Goal: Task Accomplishment & Management: Use online tool/utility

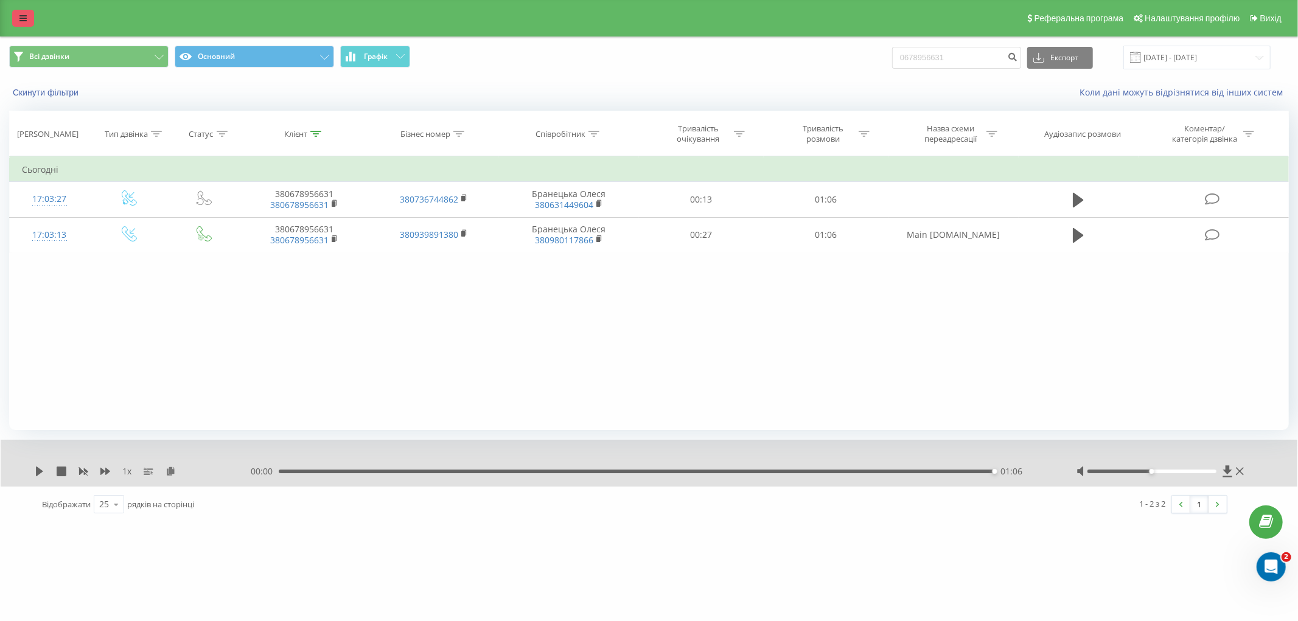
click at [28, 18] on link at bounding box center [23, 18] width 22 height 17
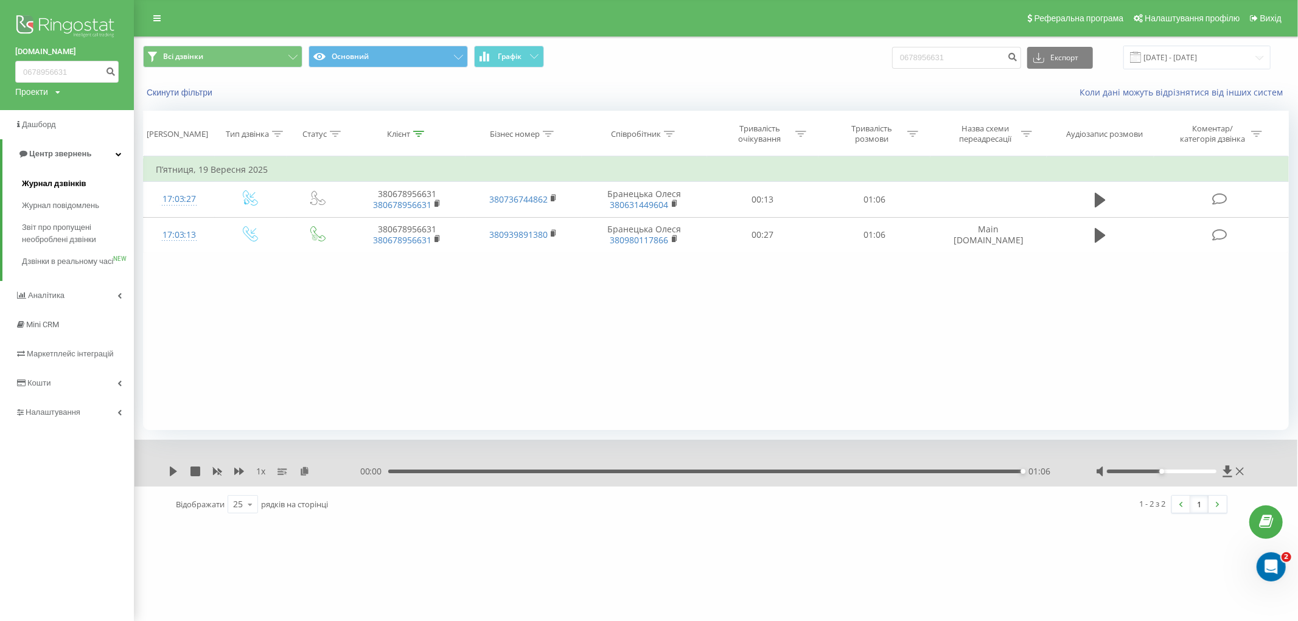
click at [45, 178] on span "Журнал дзвінків" at bounding box center [54, 184] width 65 height 12
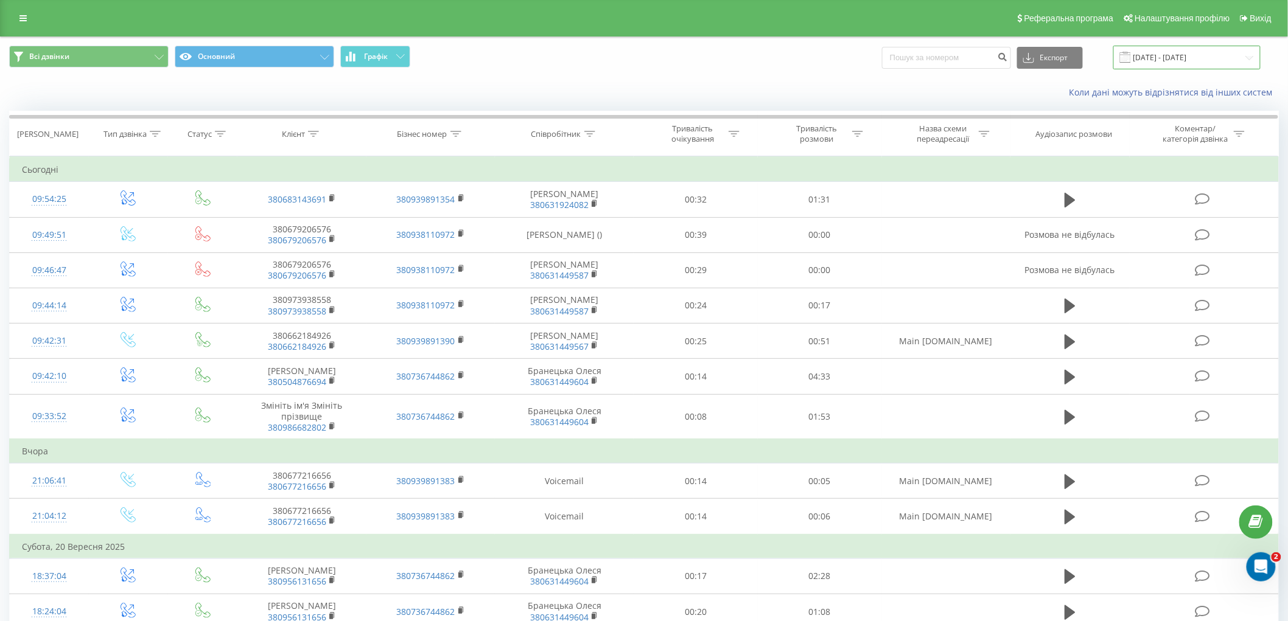
click at [1161, 59] on input "22.08.2025 - 22.09.2025" at bounding box center [1186, 58] width 147 height 24
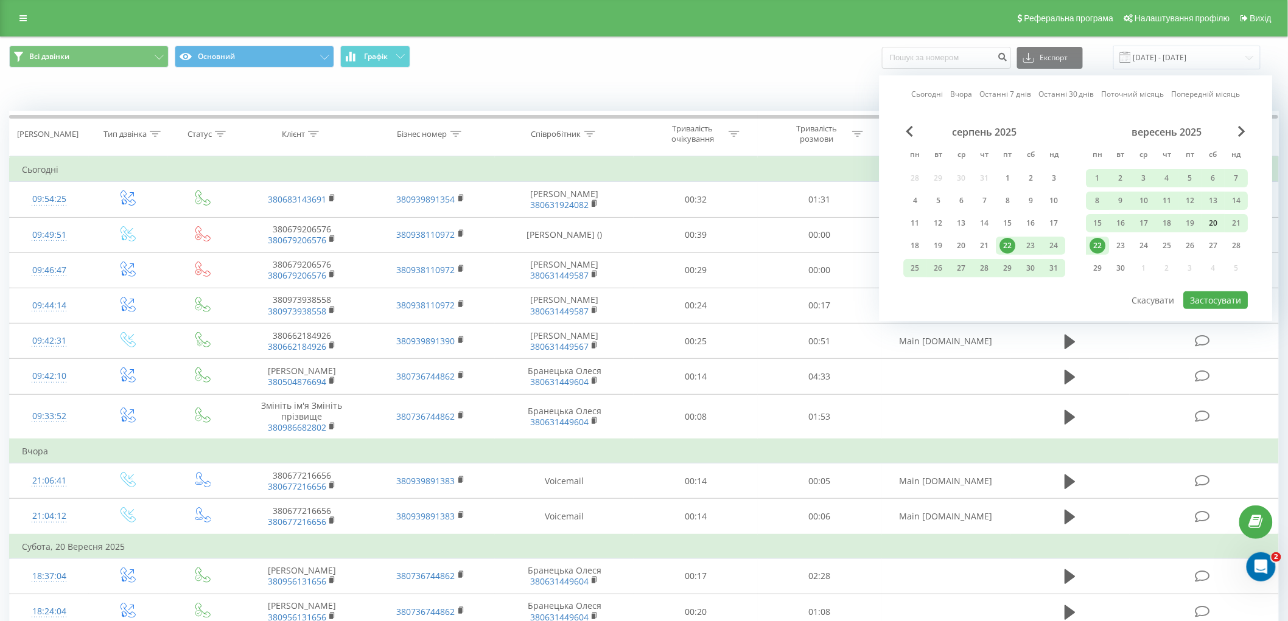
click at [1208, 223] on div "20" at bounding box center [1214, 223] width 16 height 16
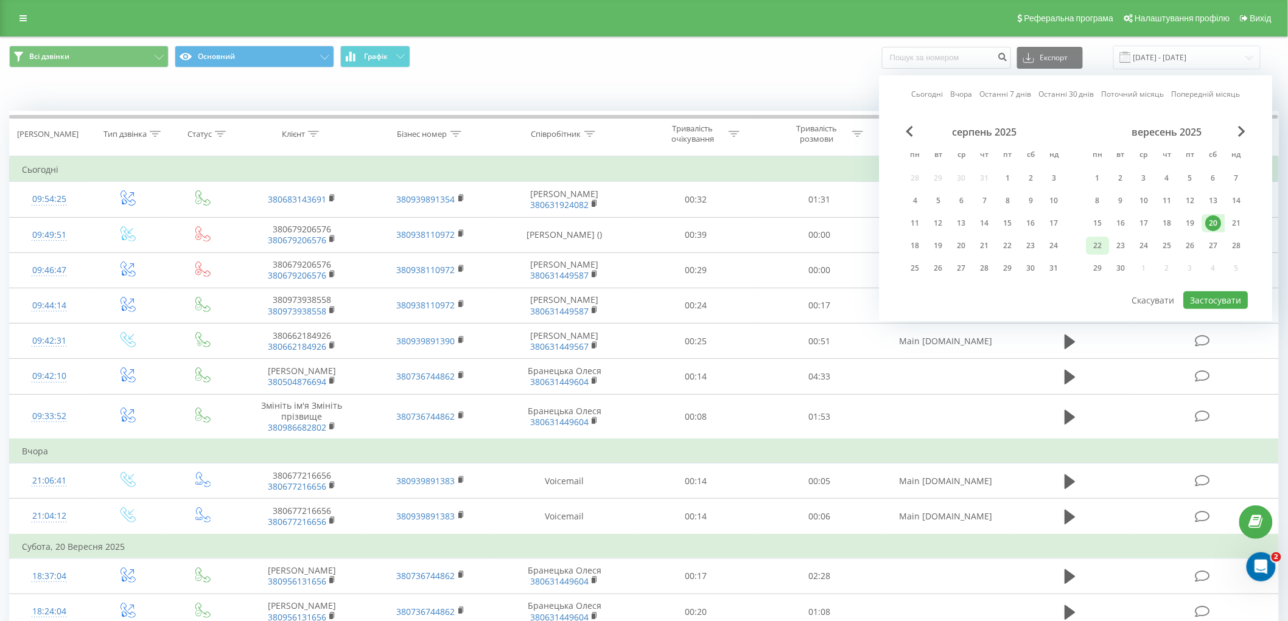
click at [1097, 240] on div "22" at bounding box center [1098, 246] width 16 height 16
click at [1220, 293] on button "Застосувати" at bounding box center [1216, 301] width 65 height 18
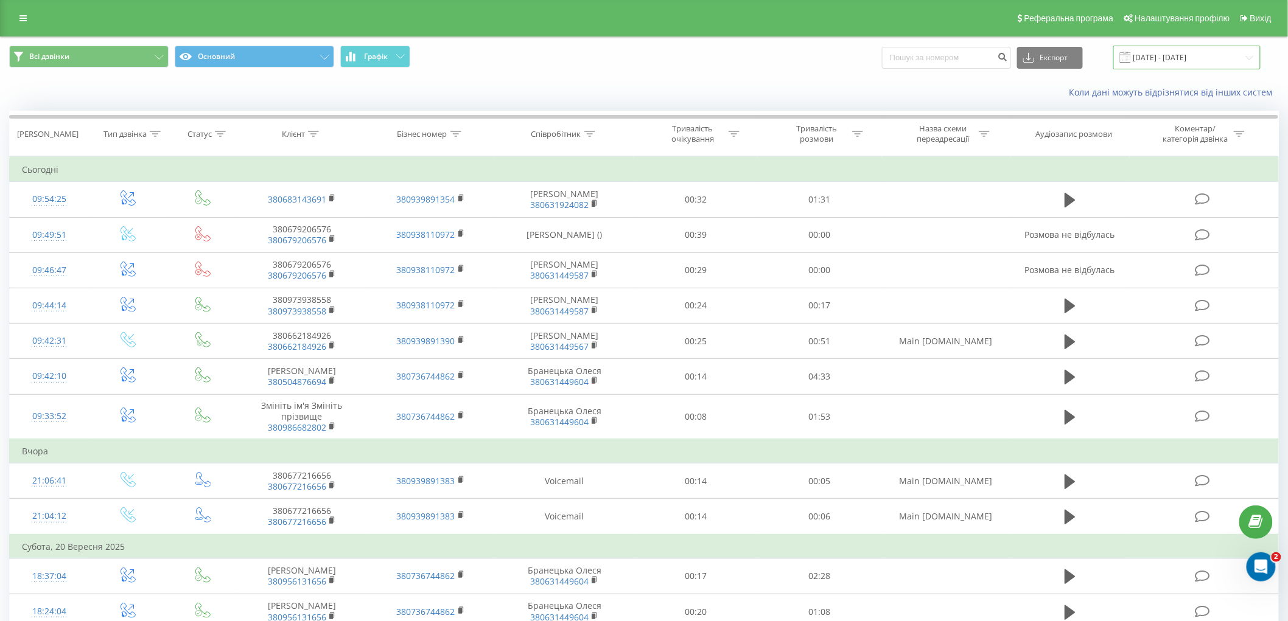
click at [1200, 56] on input "20.09.2025 - 22.09.2025" at bounding box center [1186, 58] width 147 height 24
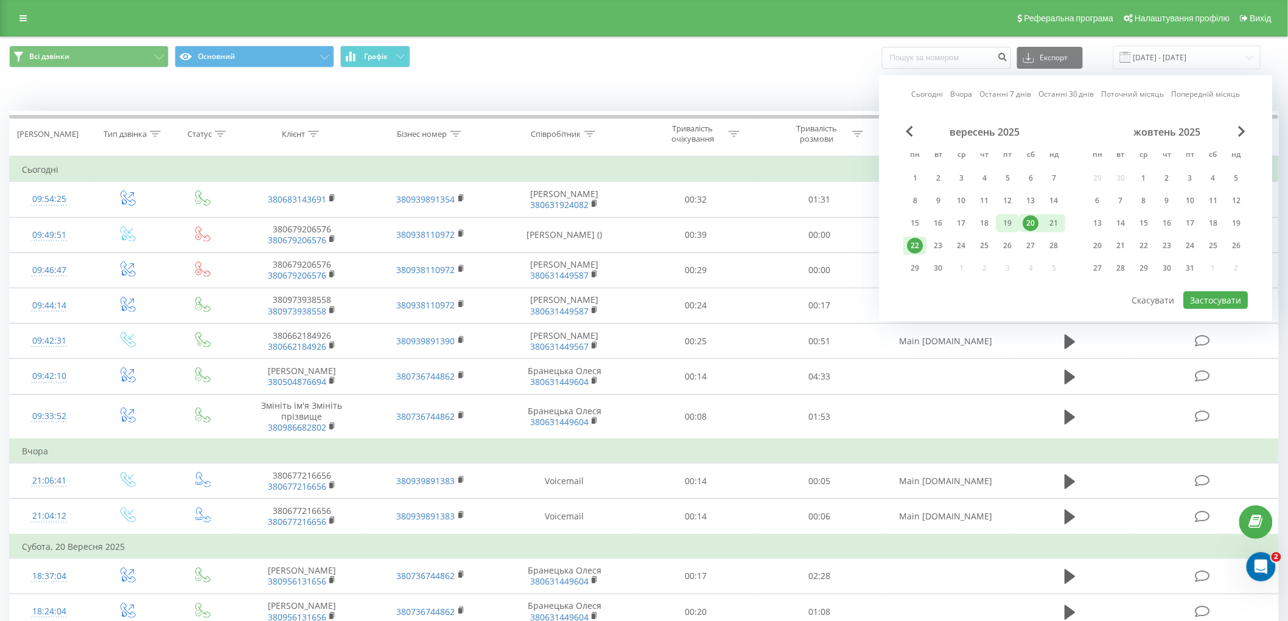
click at [1009, 219] on div "19" at bounding box center [1008, 223] width 16 height 16
click at [919, 244] on div "22" at bounding box center [916, 246] width 16 height 16
click at [1243, 293] on button "Застосувати" at bounding box center [1216, 301] width 65 height 18
type input "19.09.2025 - 22.09.2025"
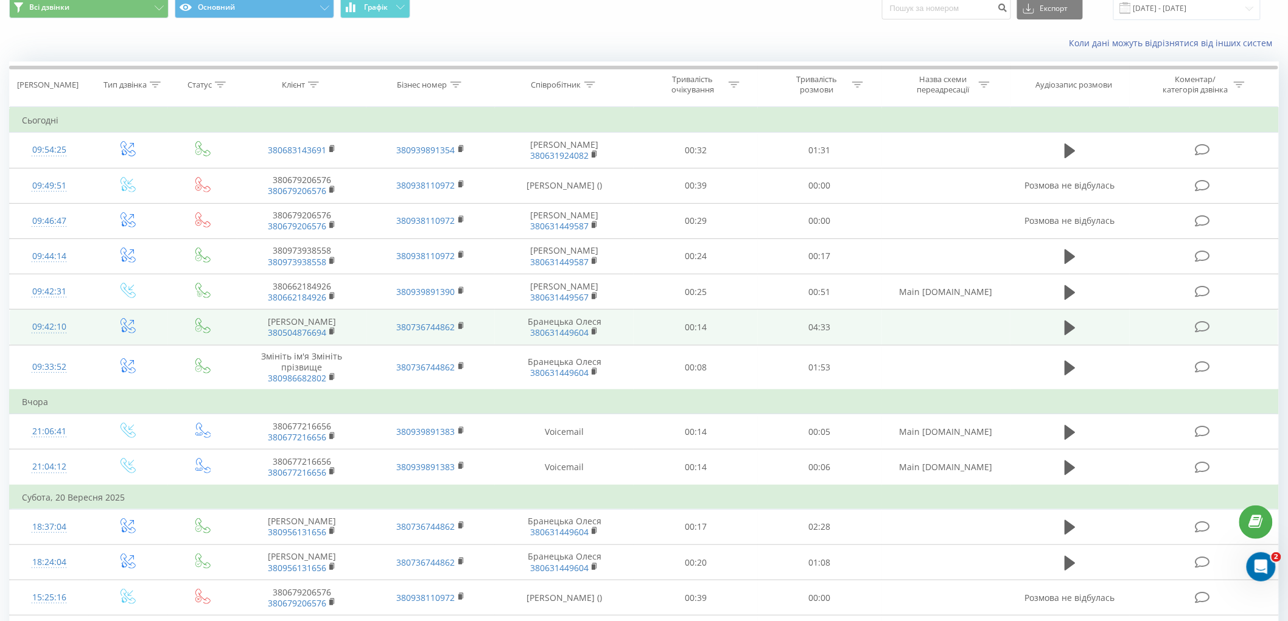
scroll to position [68, 0]
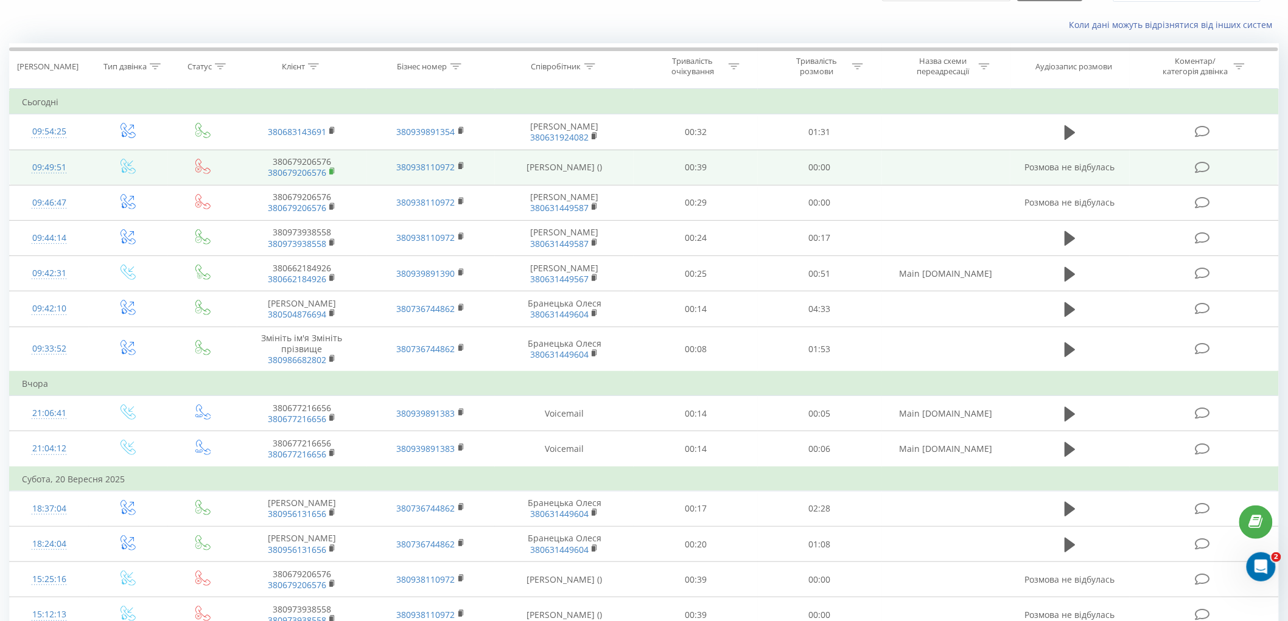
click at [331, 172] on rect at bounding box center [331, 171] width 4 height 5
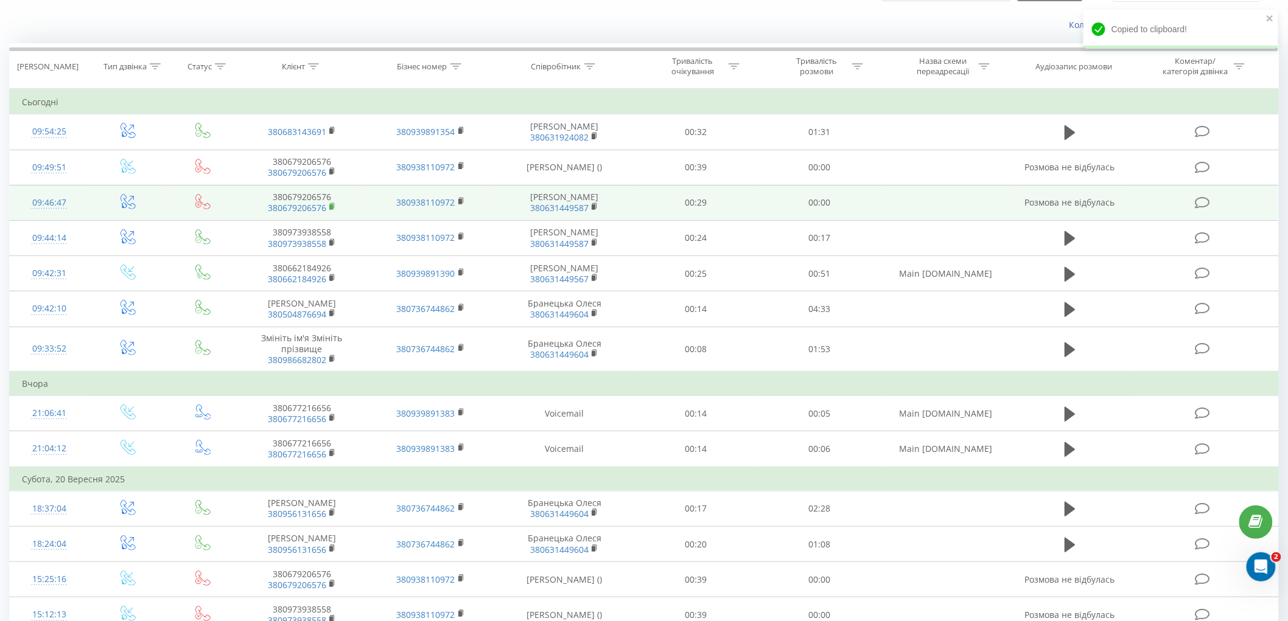
click at [331, 206] on rect at bounding box center [331, 207] width 4 height 5
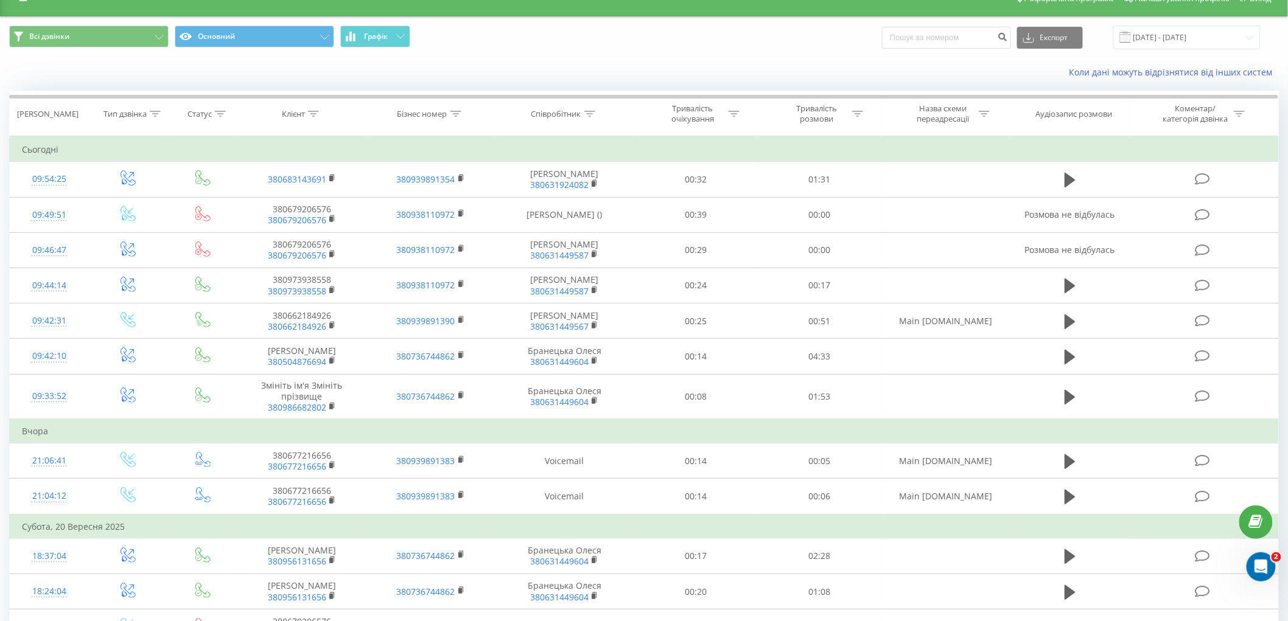
scroll to position [0, 0]
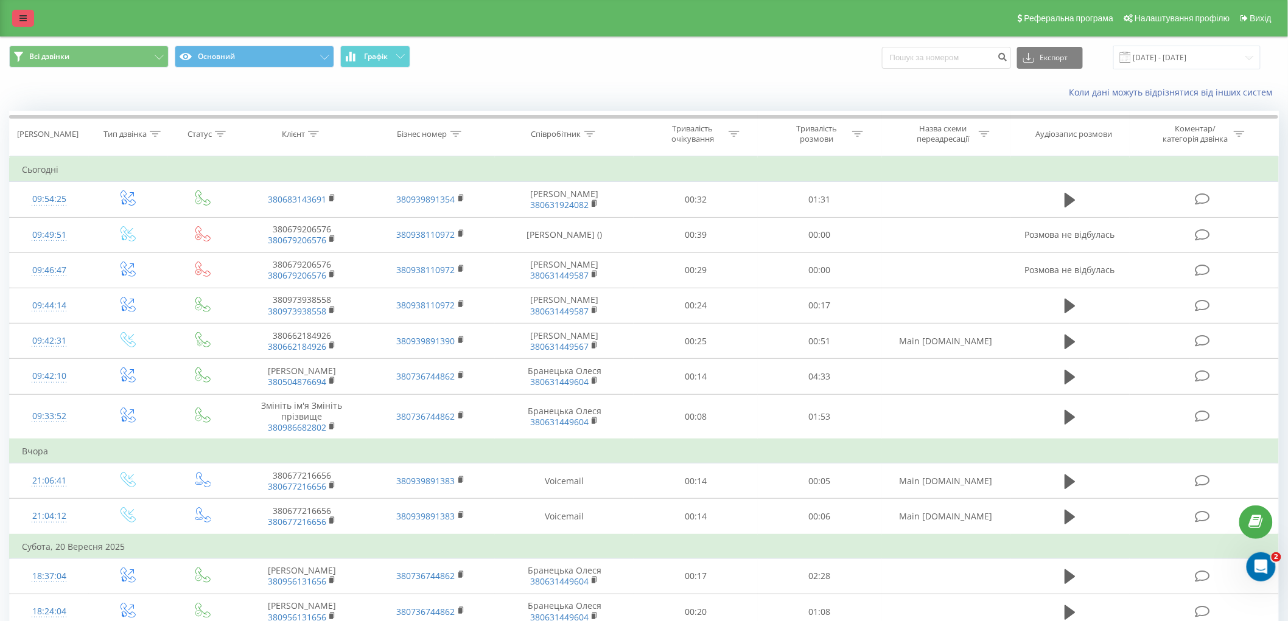
click at [22, 16] on icon at bounding box center [22, 18] width 7 height 9
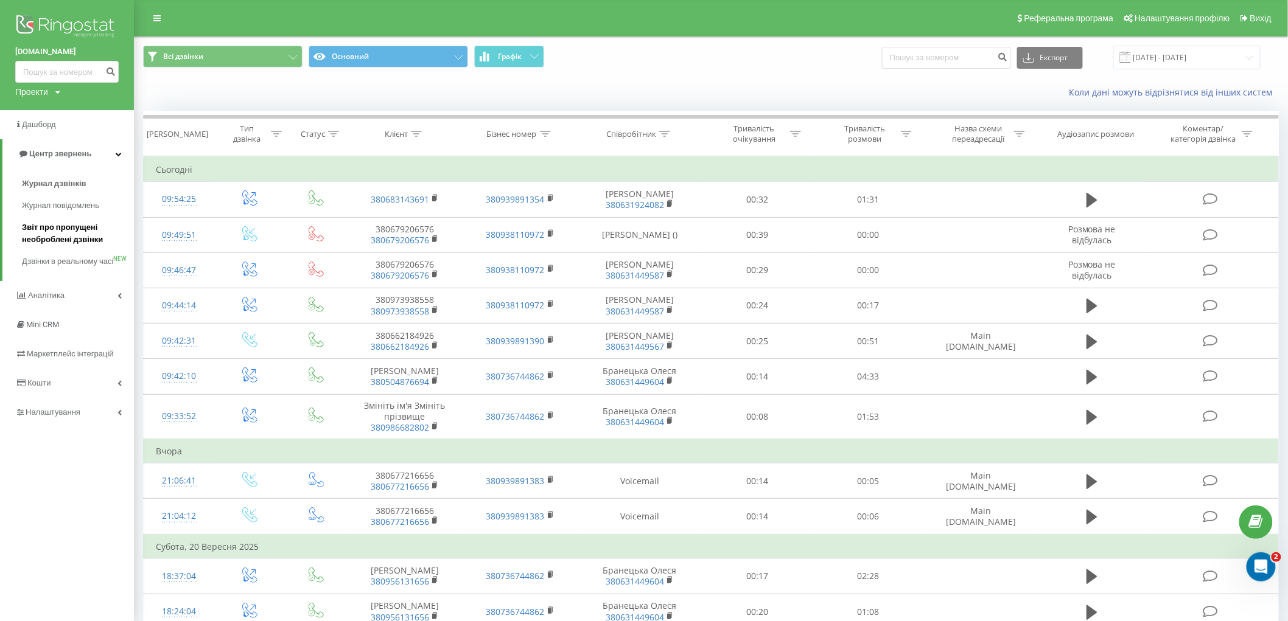
click at [74, 230] on span "Звіт про пропущені необроблені дзвінки" at bounding box center [75, 234] width 106 height 24
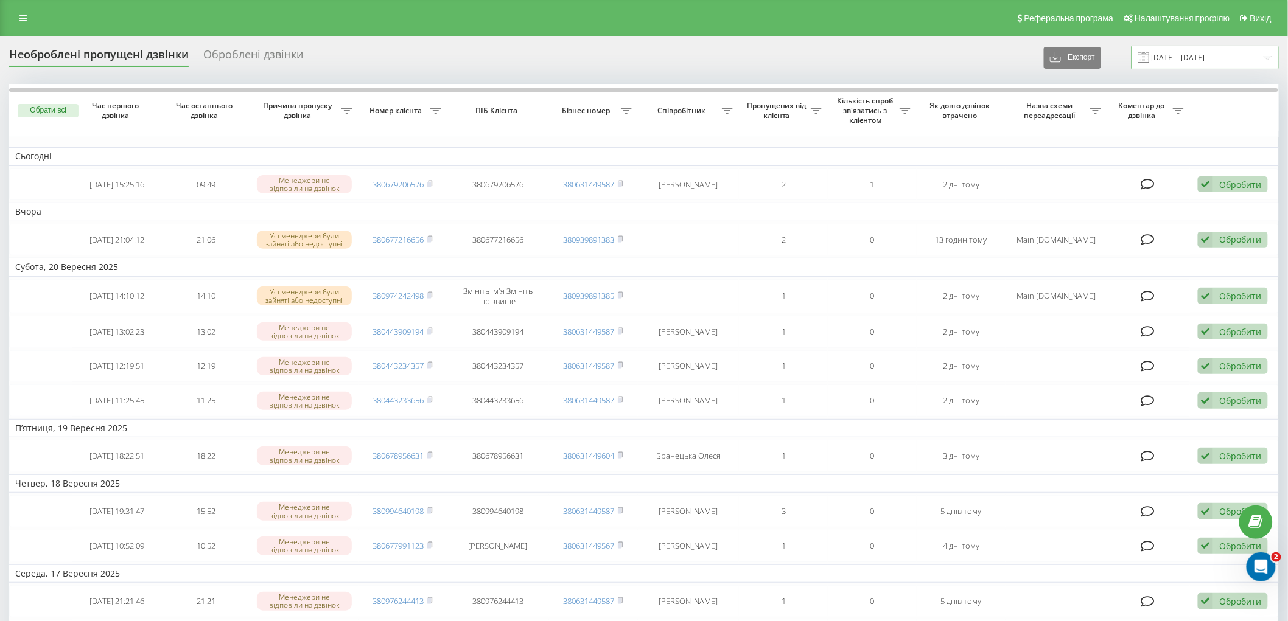
click at [1179, 63] on input "22.08.2025 - 22.09.2025" at bounding box center [1205, 58] width 147 height 24
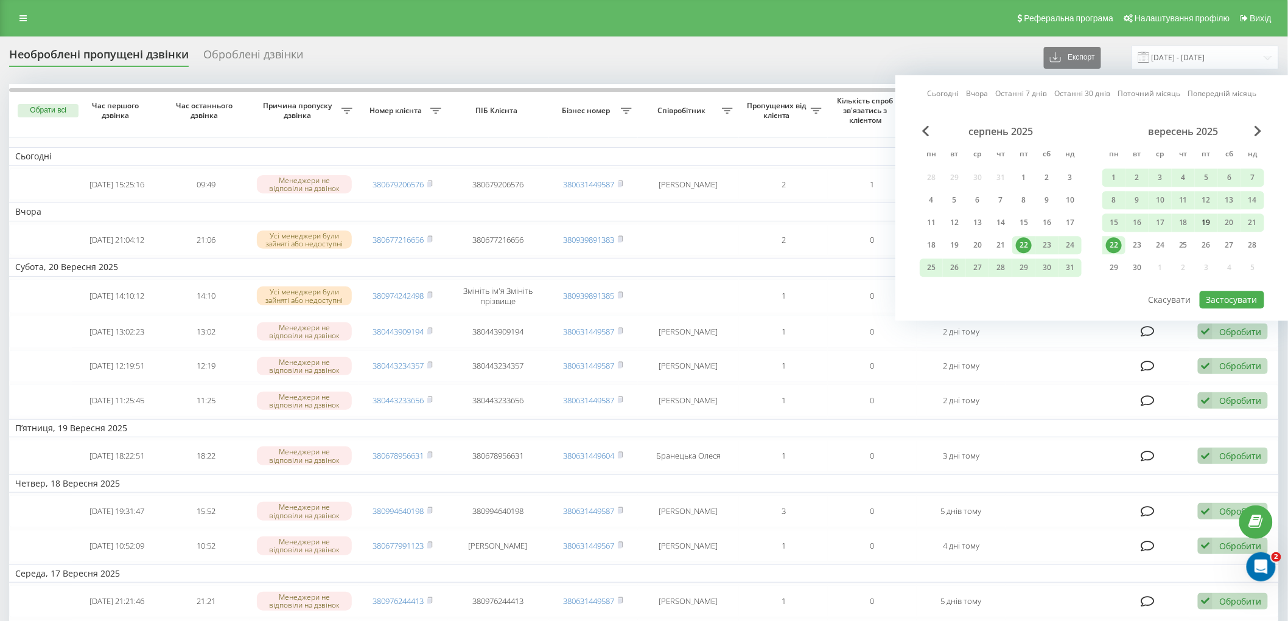
click at [1206, 220] on div "19" at bounding box center [1207, 223] width 16 height 16
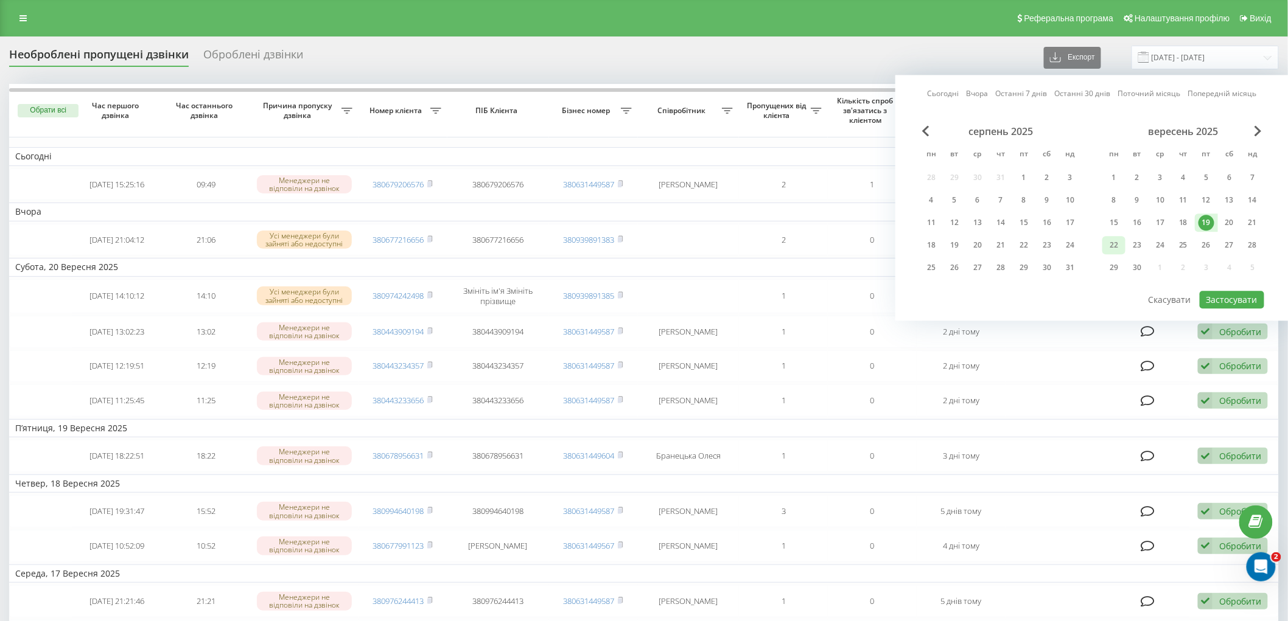
click at [1115, 245] on div "22" at bounding box center [1114, 245] width 16 height 16
click at [1230, 293] on button "Застосувати" at bounding box center [1232, 300] width 65 height 18
type input "[DATE] - [DATE]"
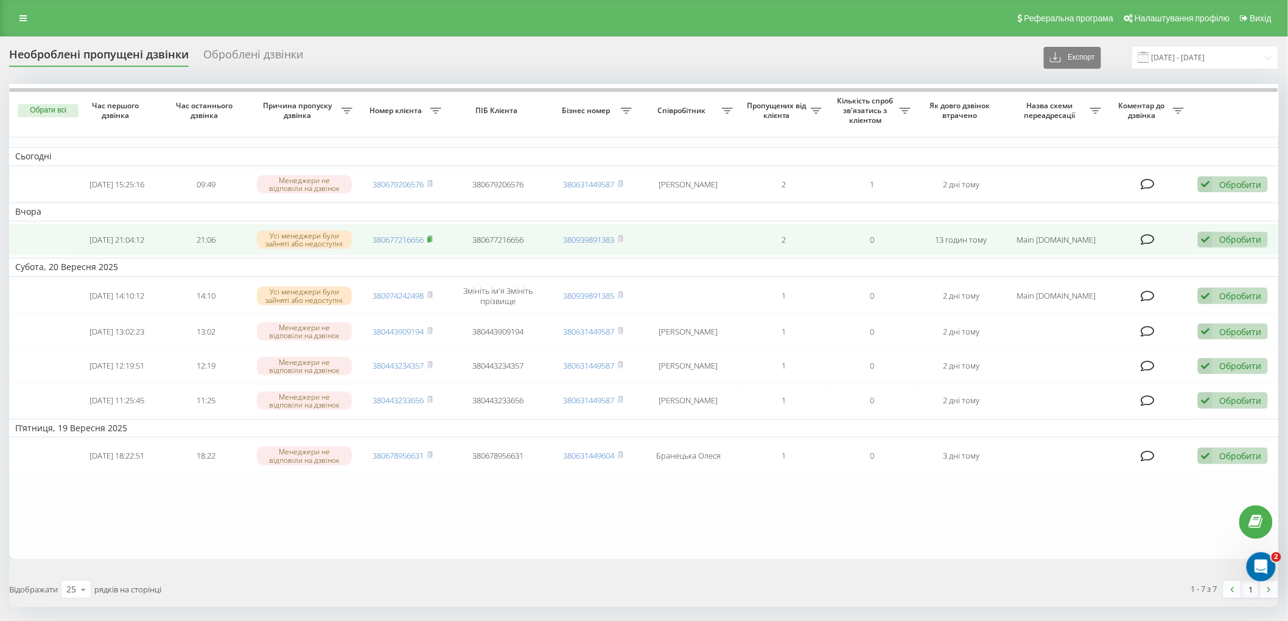
click at [433, 240] on icon at bounding box center [429, 239] width 5 height 7
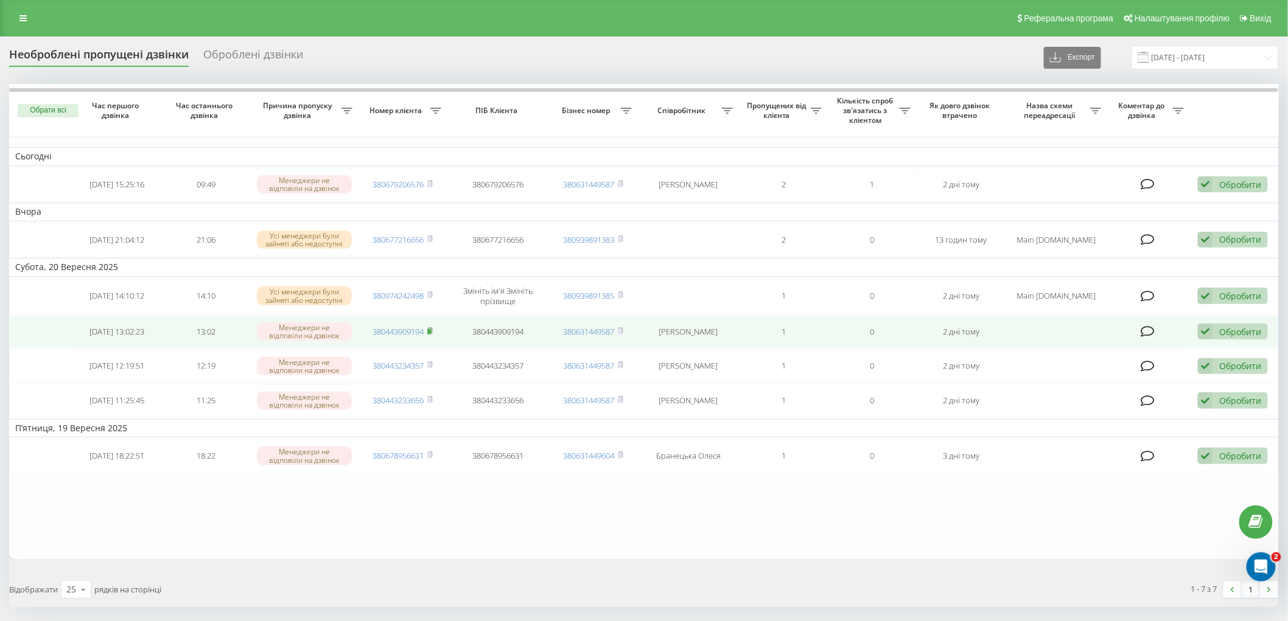
click at [432, 328] on icon at bounding box center [430, 330] width 4 height 5
click at [1227, 329] on div "Обробити" at bounding box center [1240, 332] width 42 height 12
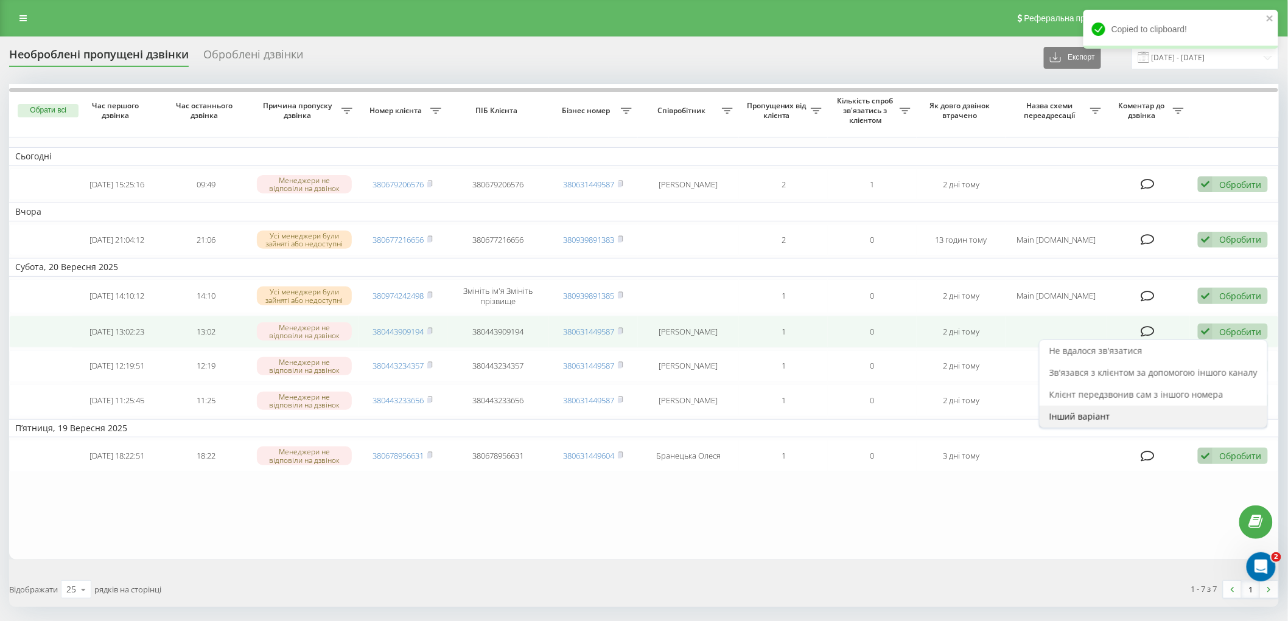
click at [1126, 422] on div "Інший варіант" at bounding box center [1154, 417] width 228 height 22
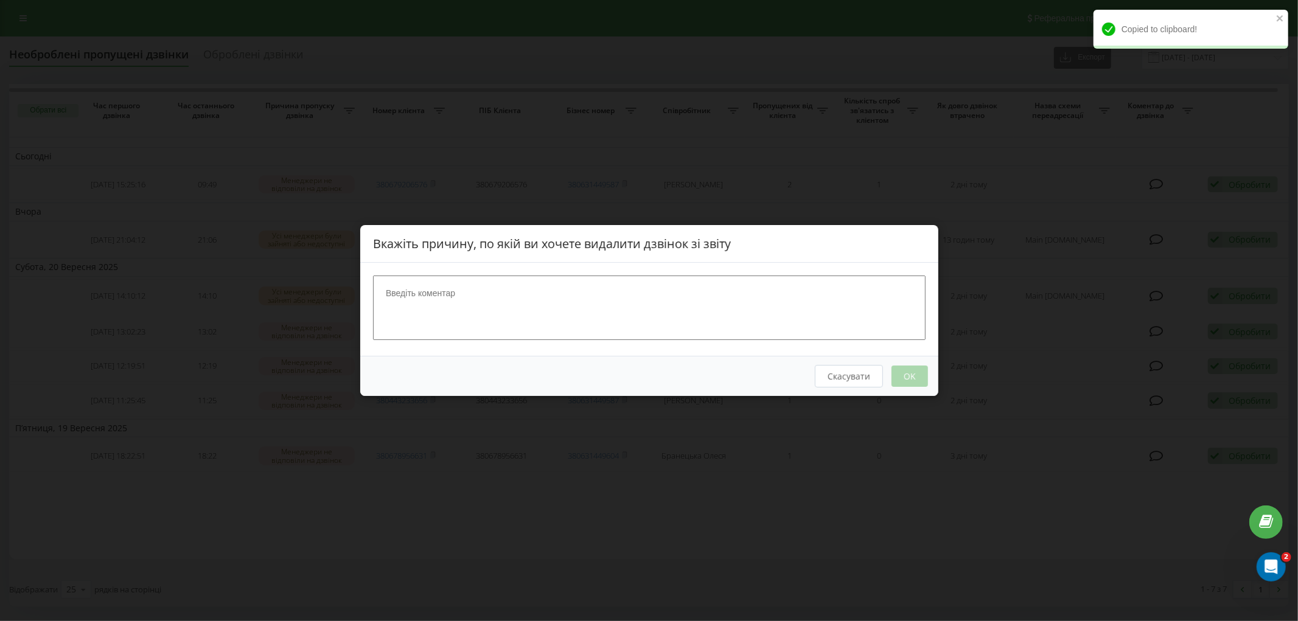
click at [556, 284] on textarea at bounding box center [649, 308] width 553 height 65
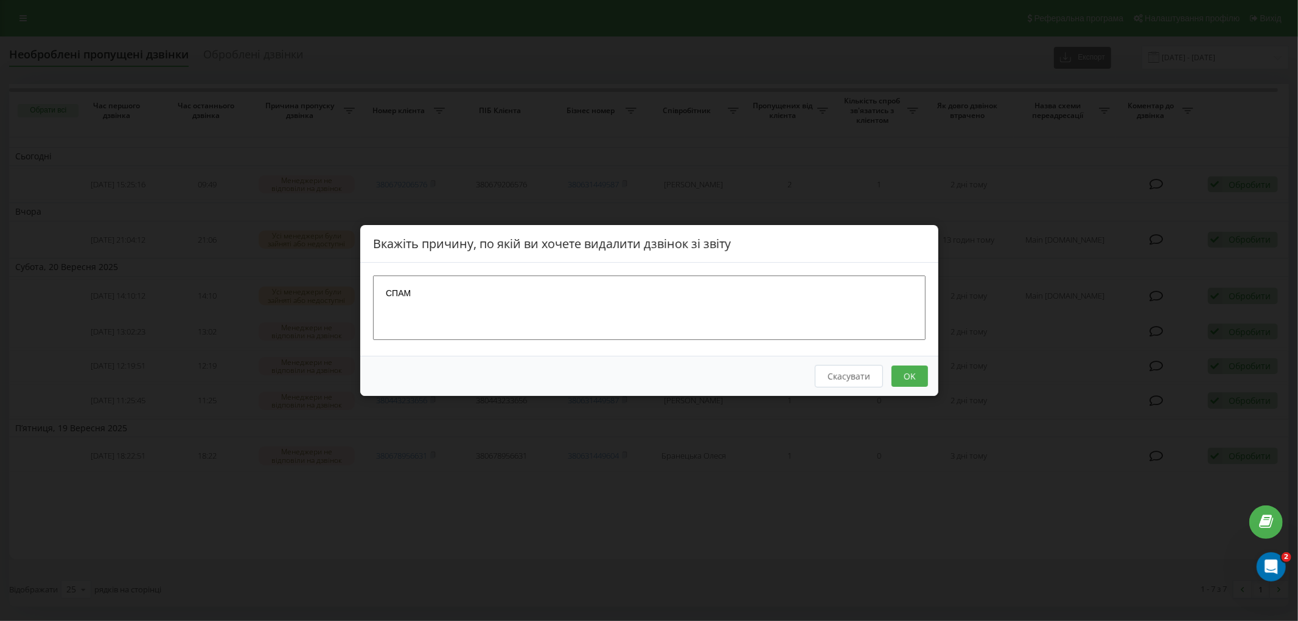
type textarea "СПАМ"
click at [911, 374] on button "OK" at bounding box center [909, 376] width 37 height 21
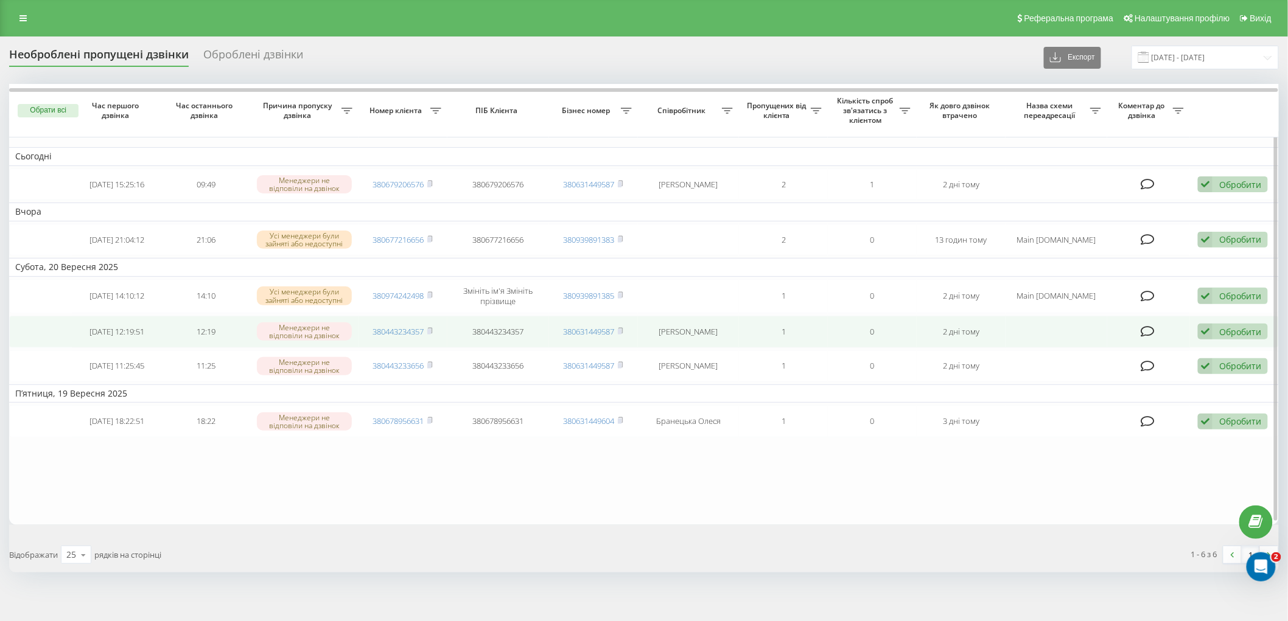
click at [1230, 327] on div "Обробити" at bounding box center [1240, 332] width 42 height 12
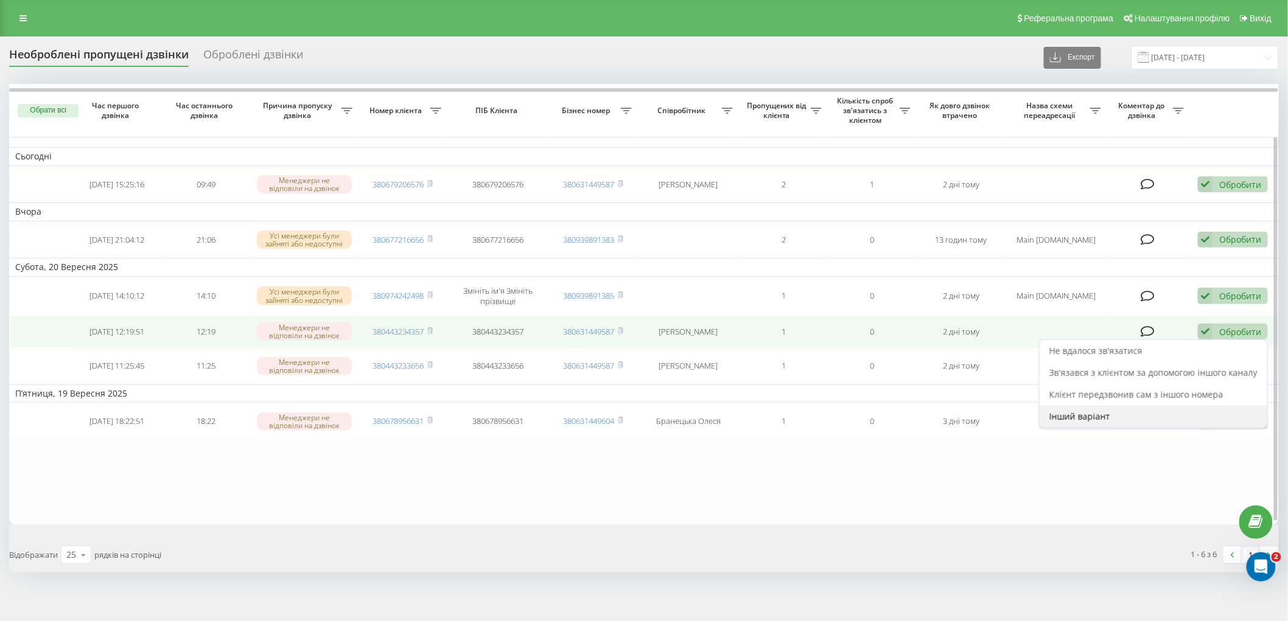
click at [1091, 416] on span "Інший варіант" at bounding box center [1079, 417] width 61 height 12
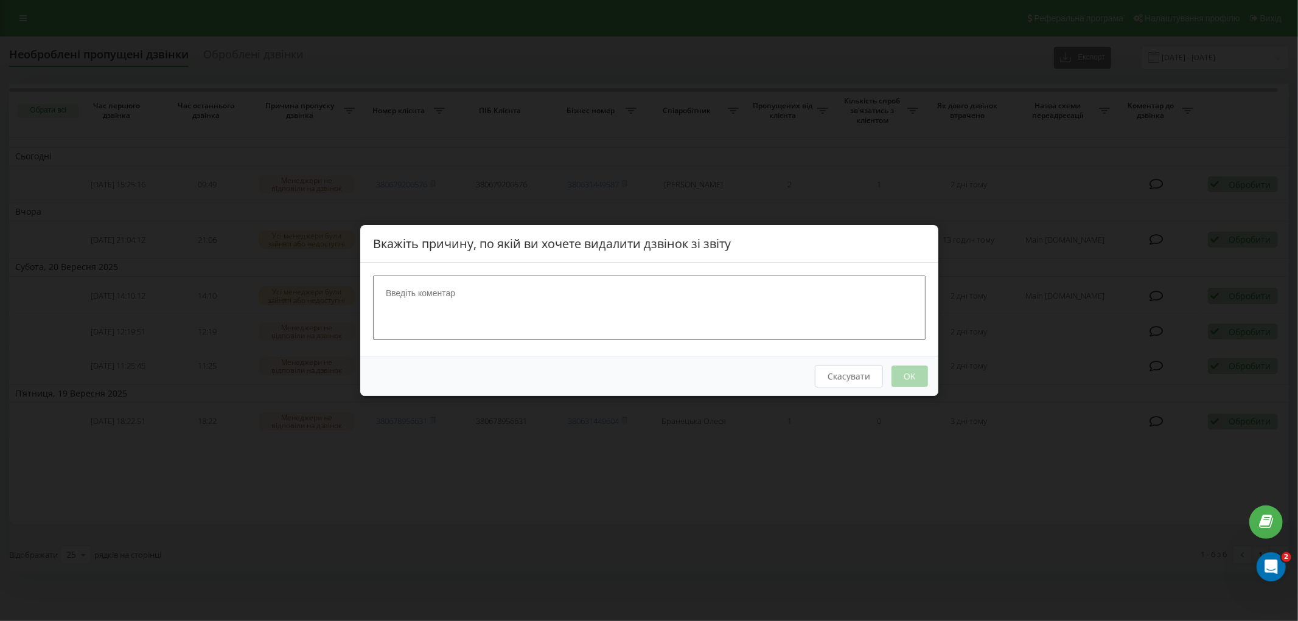
click at [480, 278] on textarea at bounding box center [649, 308] width 553 height 65
type textarea "СПАМ"
click at [880, 370] on button "Скасувати" at bounding box center [848, 376] width 68 height 23
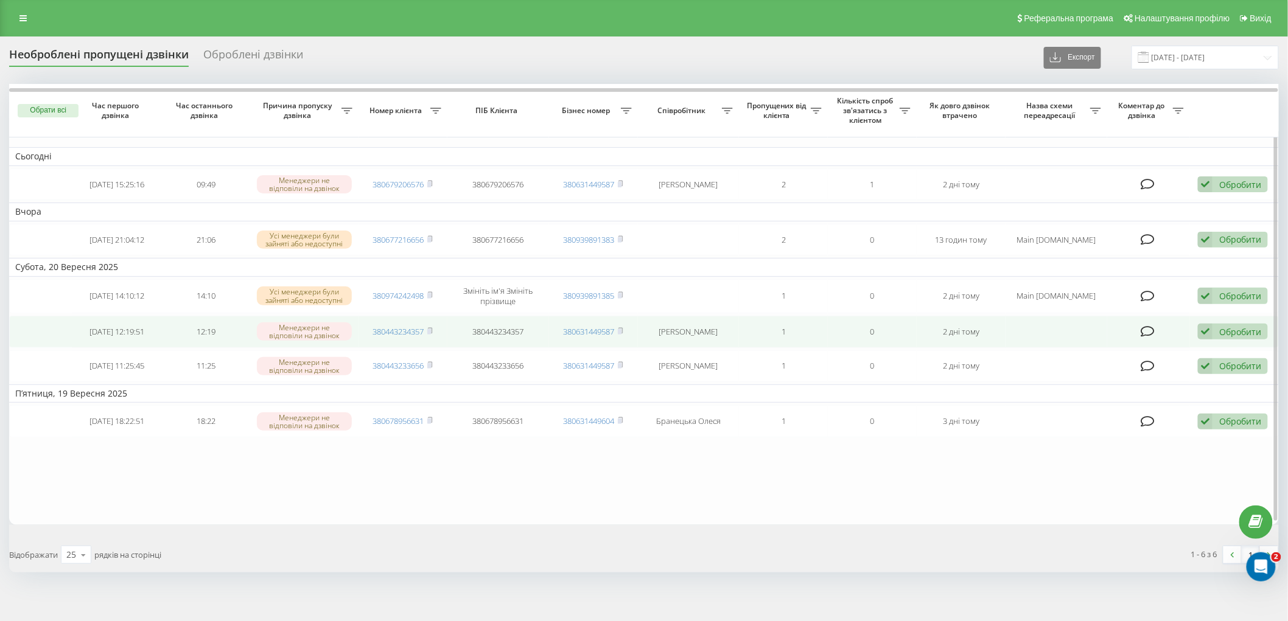
click at [1219, 329] on div "Обробити" at bounding box center [1240, 332] width 42 height 12
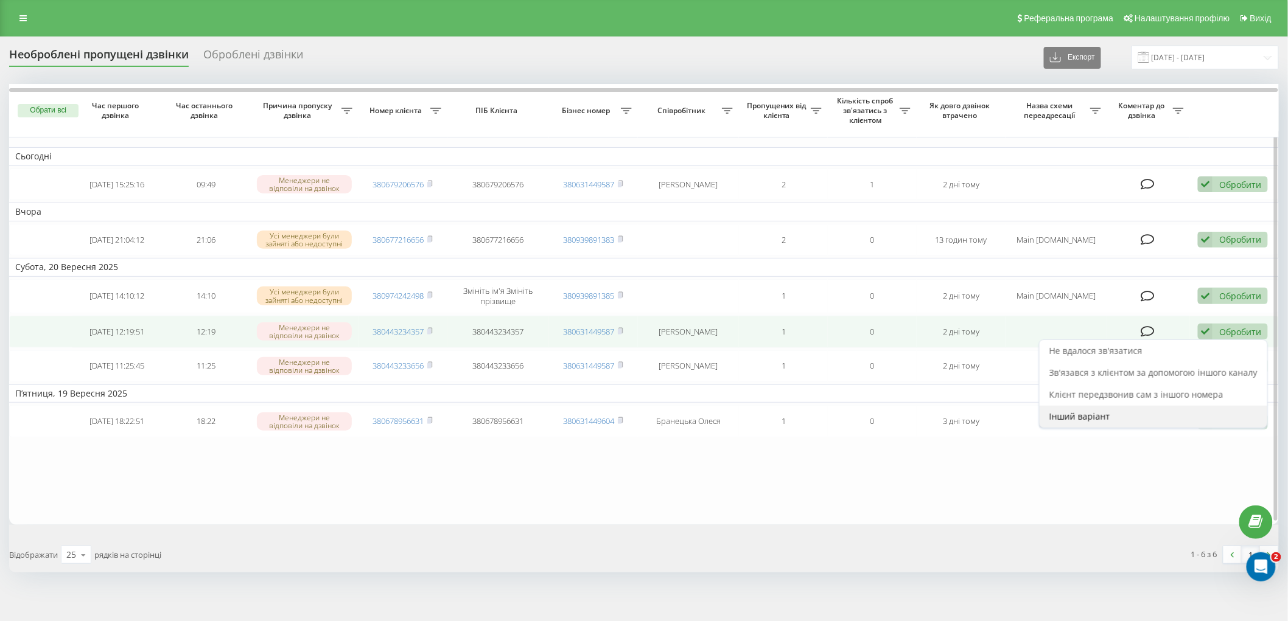
click at [1076, 414] on span "Інший варіант" at bounding box center [1079, 417] width 61 height 12
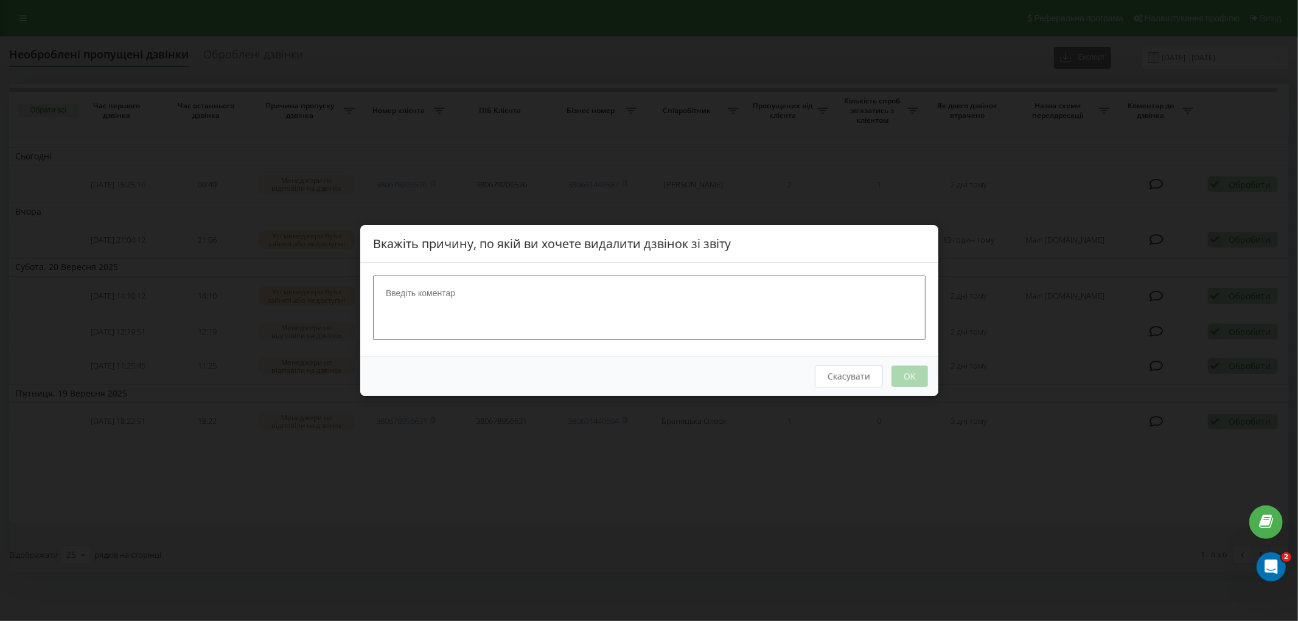
click at [484, 293] on textarea at bounding box center [649, 308] width 553 height 65
type textarea "СПАМ"
click at [902, 364] on div "Скасувати OK" at bounding box center [649, 376] width 578 height 40
click at [911, 369] on button "OK" at bounding box center [909, 376] width 37 height 21
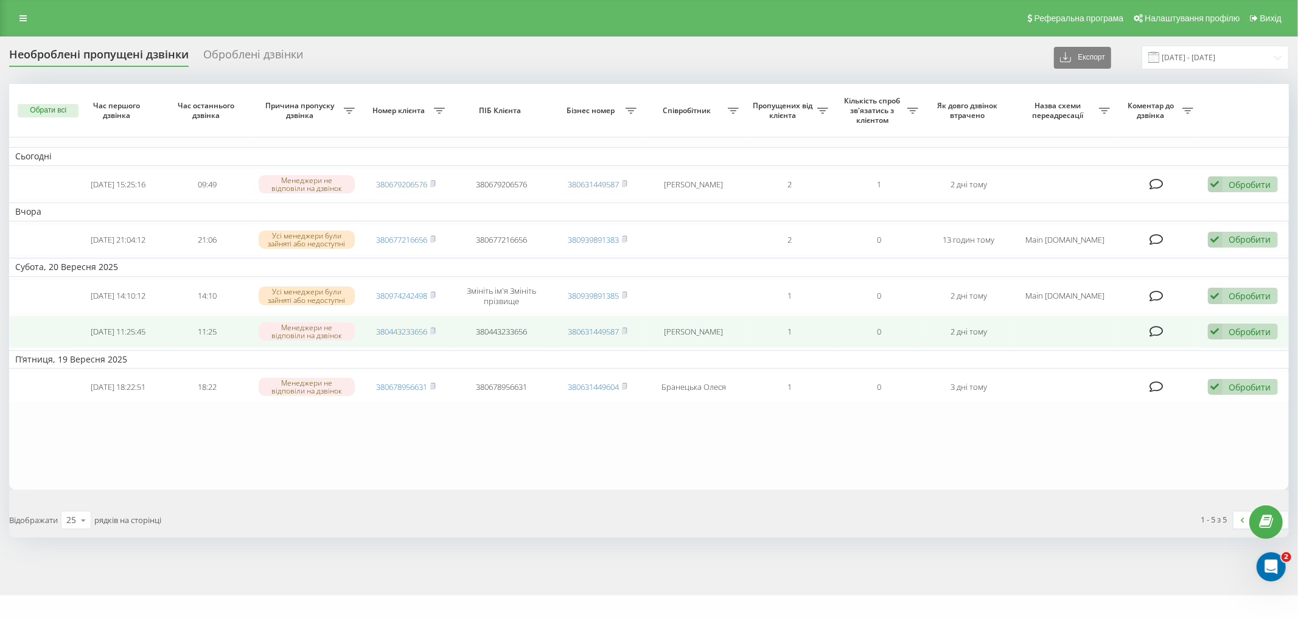
click at [1244, 326] on div "Обробити" at bounding box center [1251, 332] width 42 height 12
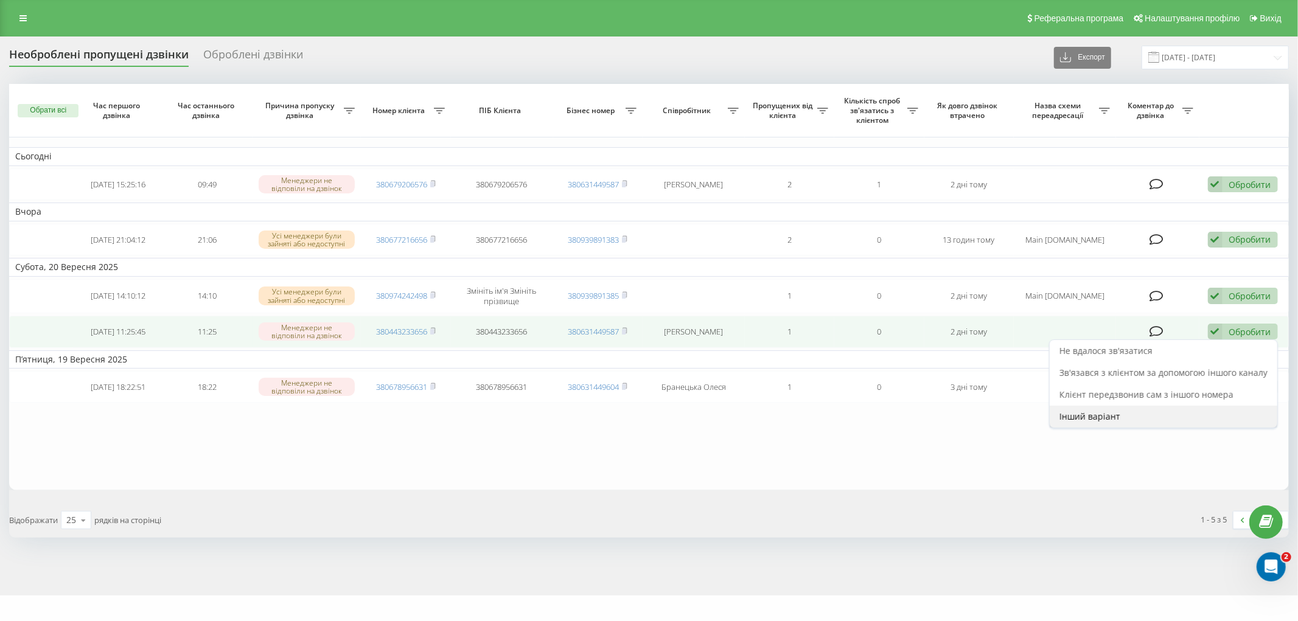
click at [1100, 421] on span "Інший варіант" at bounding box center [1090, 417] width 61 height 12
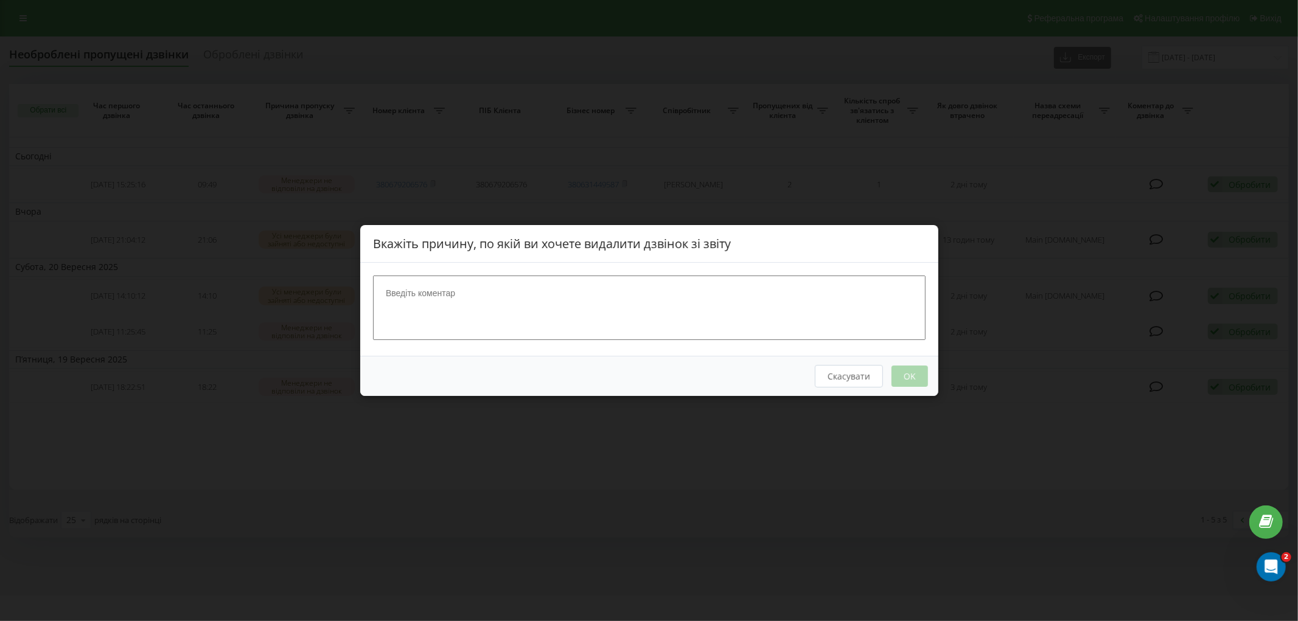
click at [445, 295] on textarea at bounding box center [649, 308] width 553 height 65
type textarea "СПАМ"
click at [917, 375] on button "OK" at bounding box center [909, 376] width 37 height 21
